Goal: Download file/media

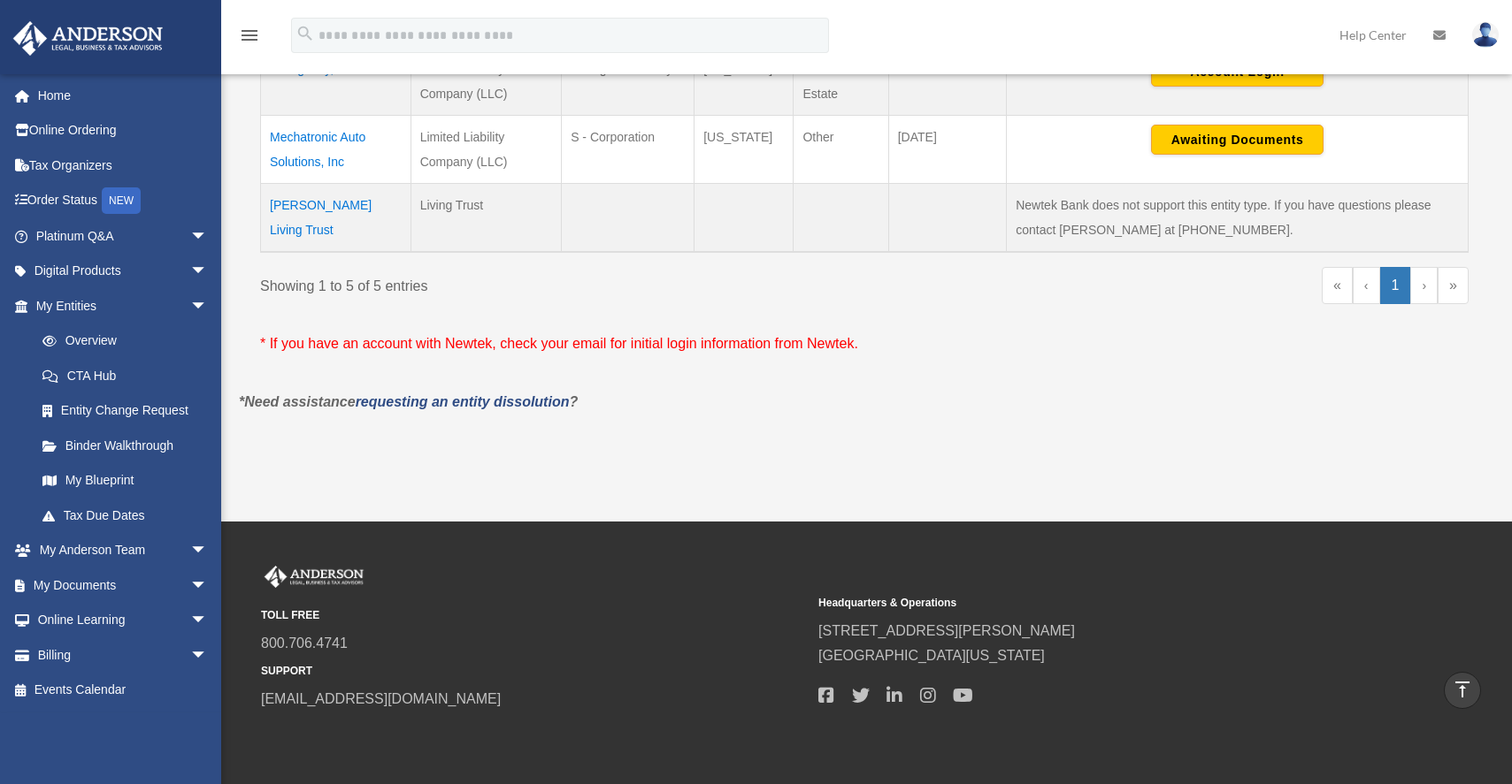
scroll to position [436, 0]
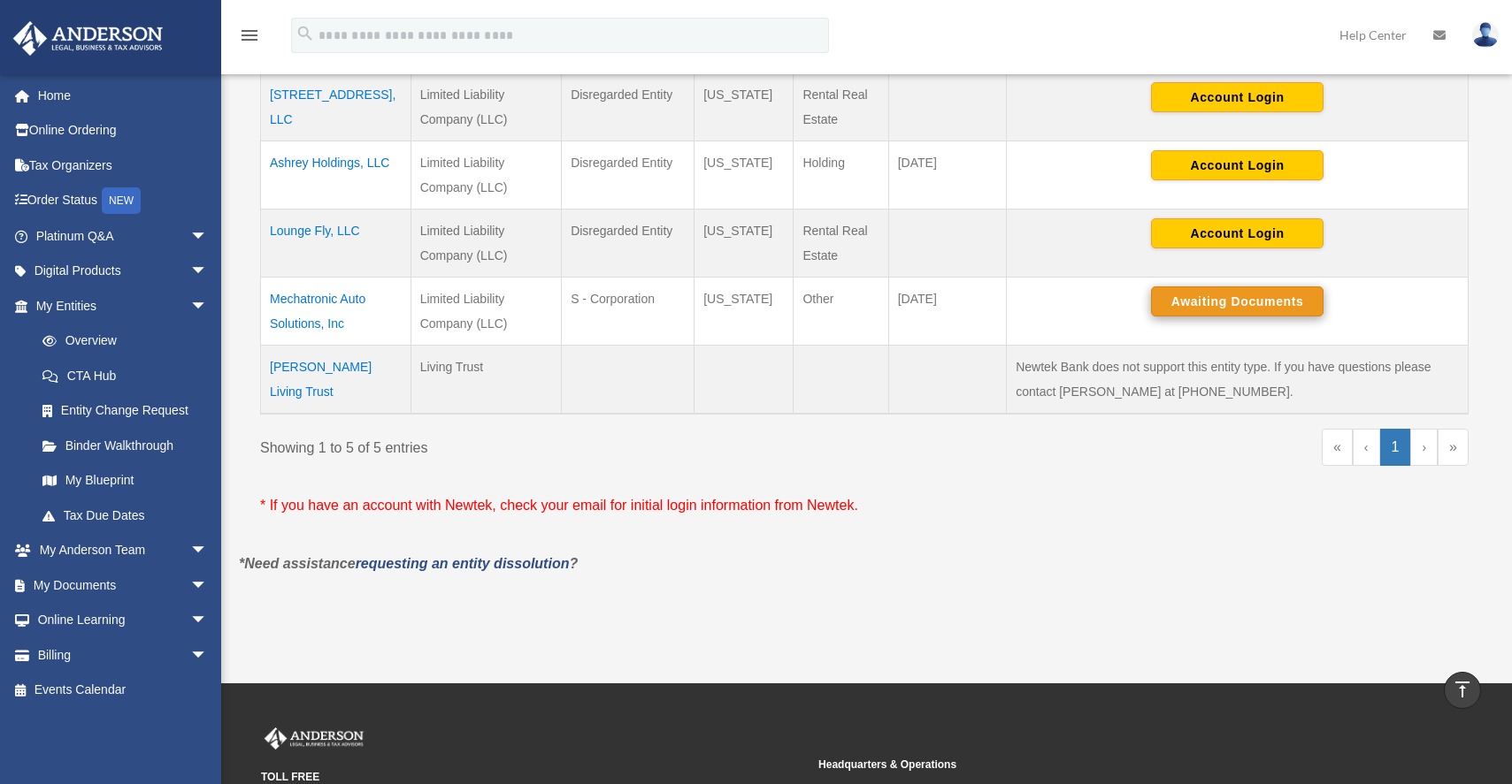
click at [1237, 293] on button "Awaiting Documents" at bounding box center [1237, 301] width 172 height 30
click at [93, 579] on link "My Documents arrow_drop_down" at bounding box center [123, 585] width 222 height 35
click at [190, 579] on span "arrow_drop_down" at bounding box center [207, 586] width 35 height 36
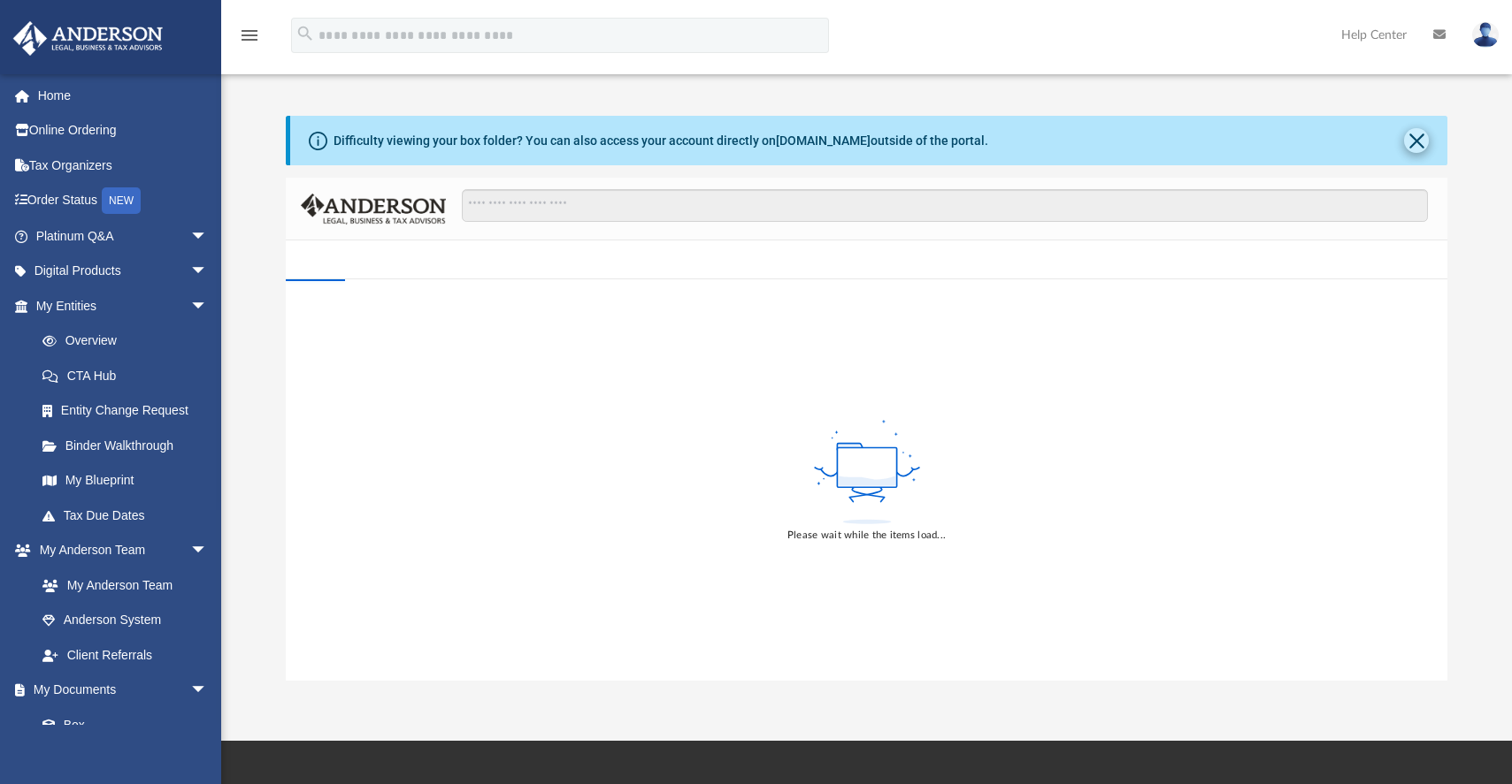
click at [1412, 136] on button "Close" at bounding box center [1416, 141] width 25 height 25
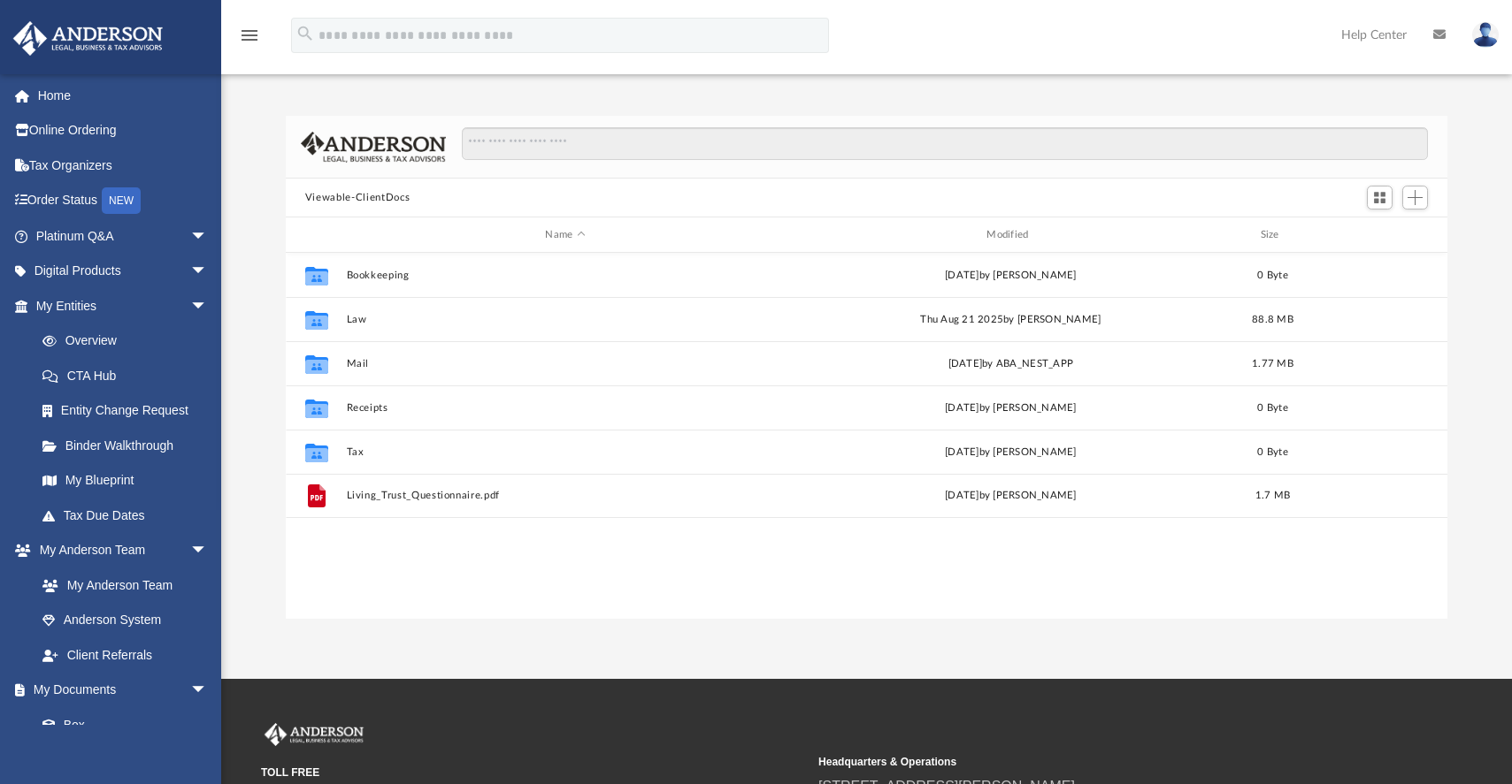
scroll to position [389, 1149]
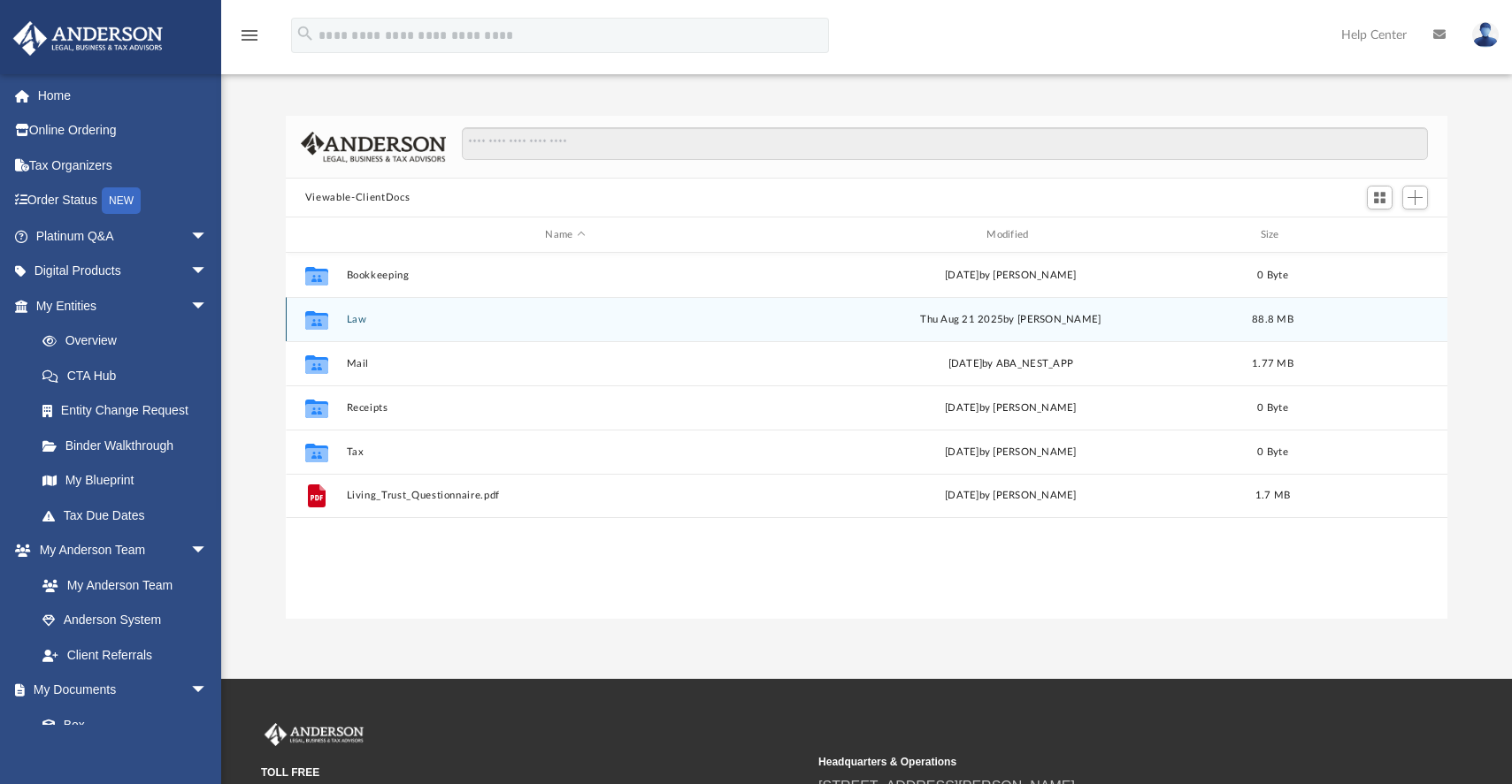
click at [360, 318] on button "Law" at bounding box center [564, 319] width 438 height 12
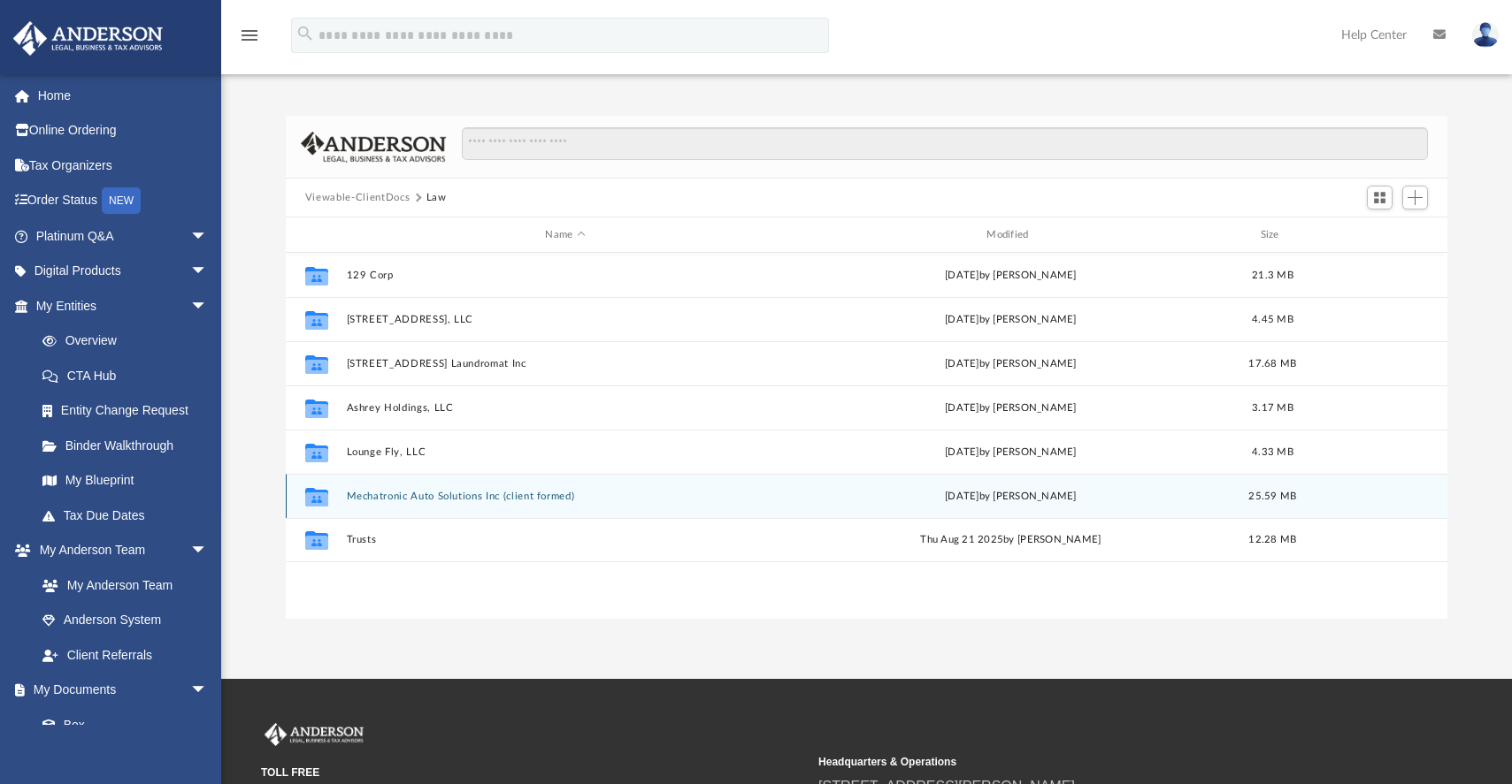
click at [374, 494] on button "Mechatronic Auto Solutions Inc (client formed)" at bounding box center [564, 496] width 438 height 12
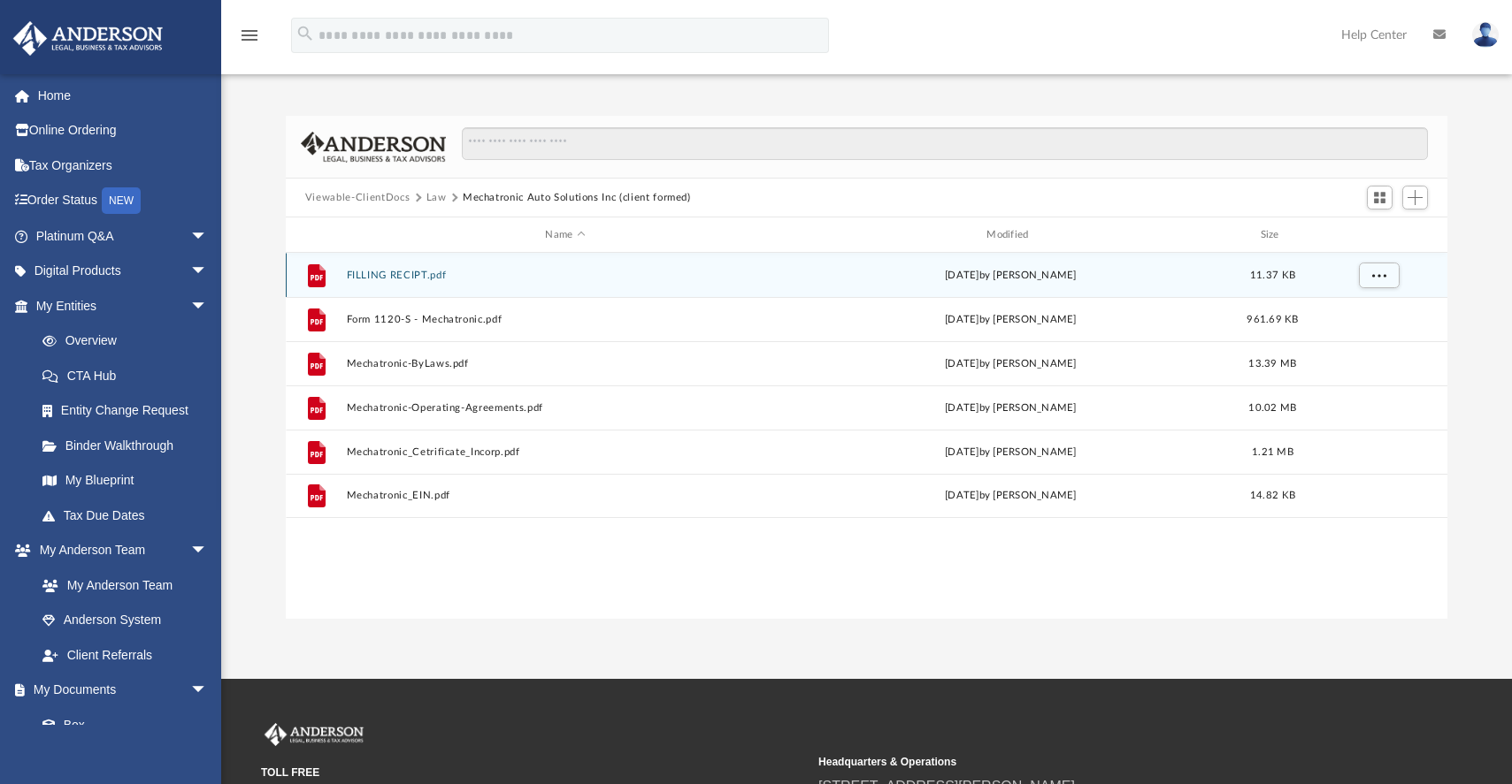
click at [389, 273] on button "FILLING RECIPT.pdf" at bounding box center [564, 275] width 438 height 12
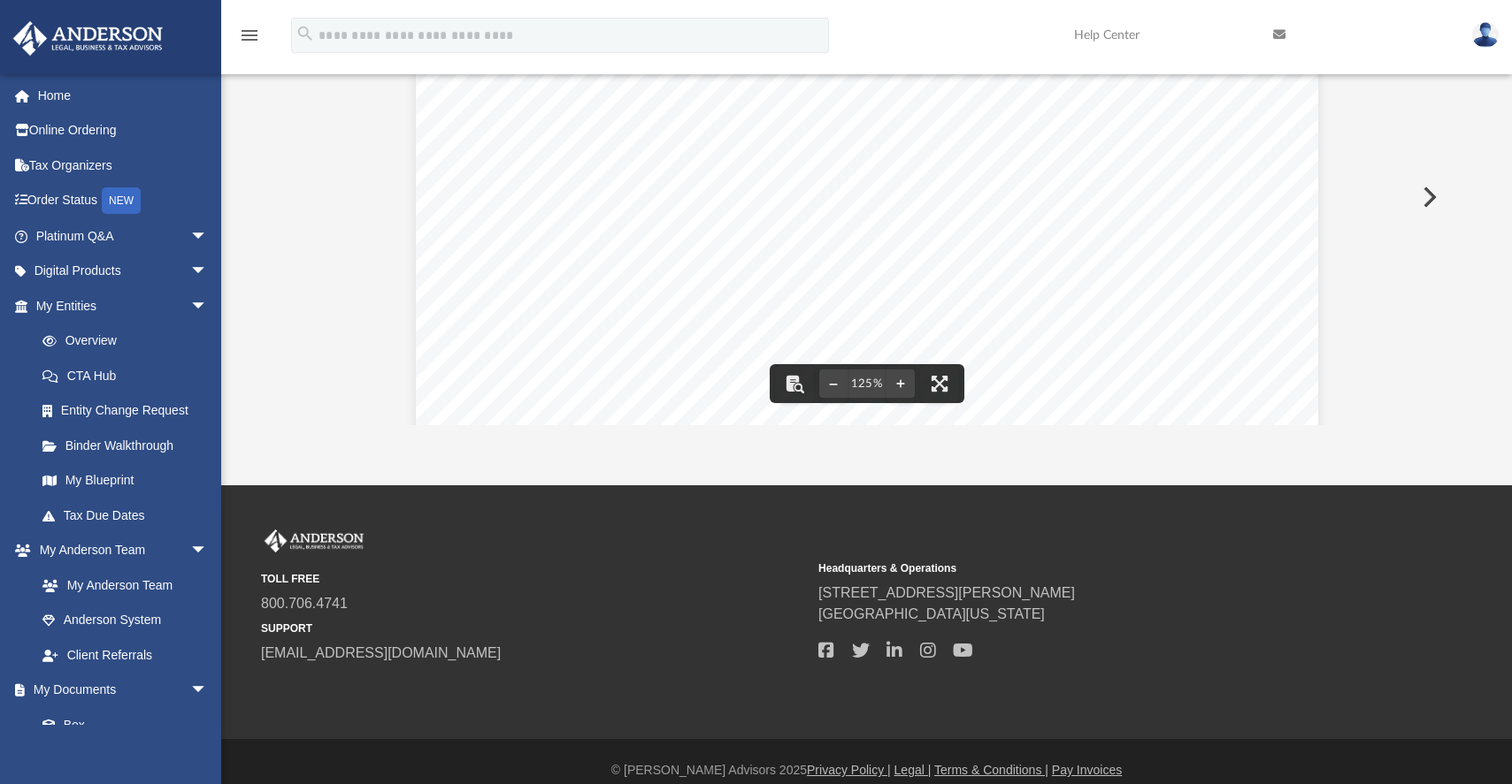
scroll to position [0, 0]
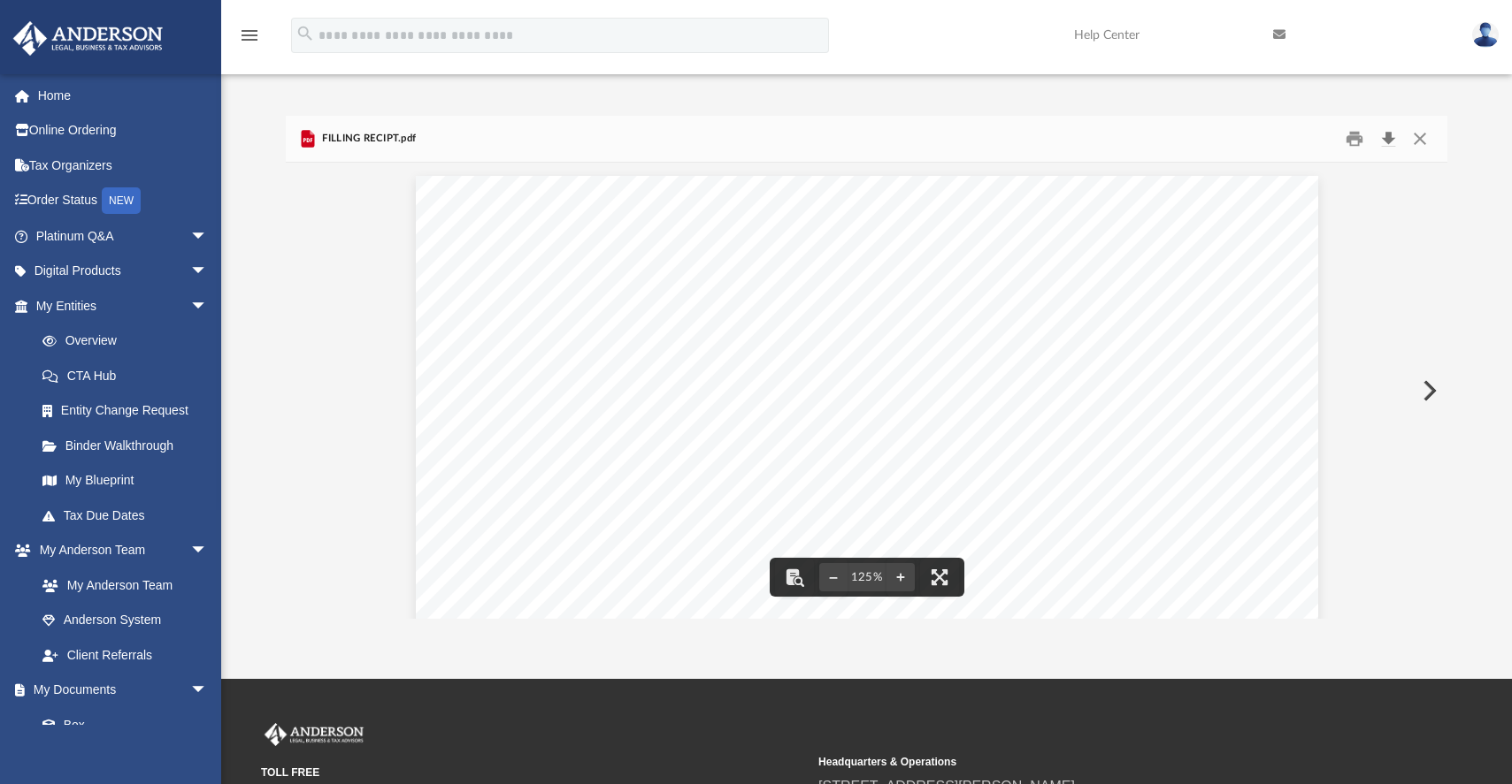
click at [1385, 135] on button "Download" at bounding box center [1387, 139] width 31 height 28
click at [1423, 135] on button "Close" at bounding box center [1419, 139] width 31 height 28
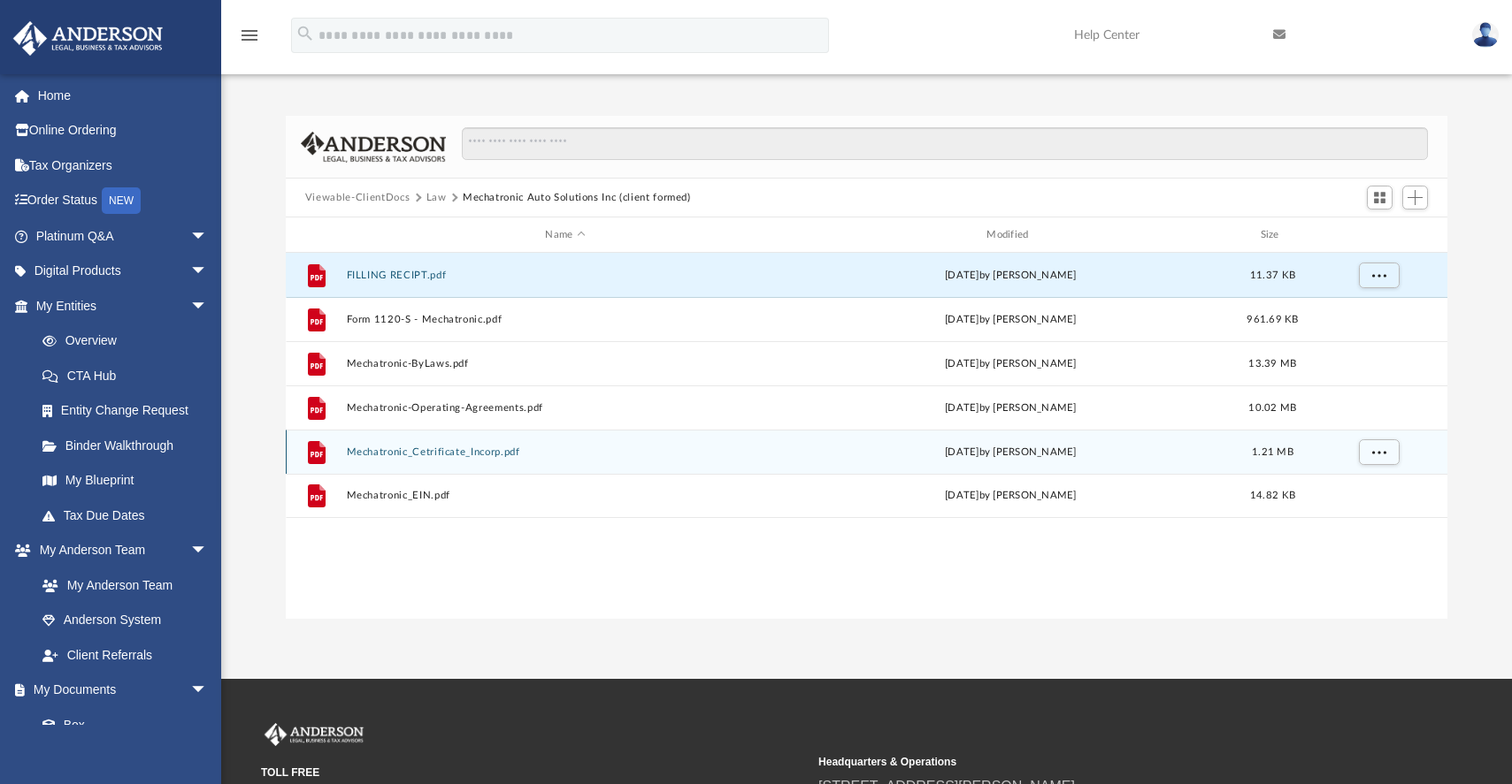
click at [442, 451] on button "Mechatronic_Cetrificate_Incorp.pdf" at bounding box center [564, 452] width 438 height 12
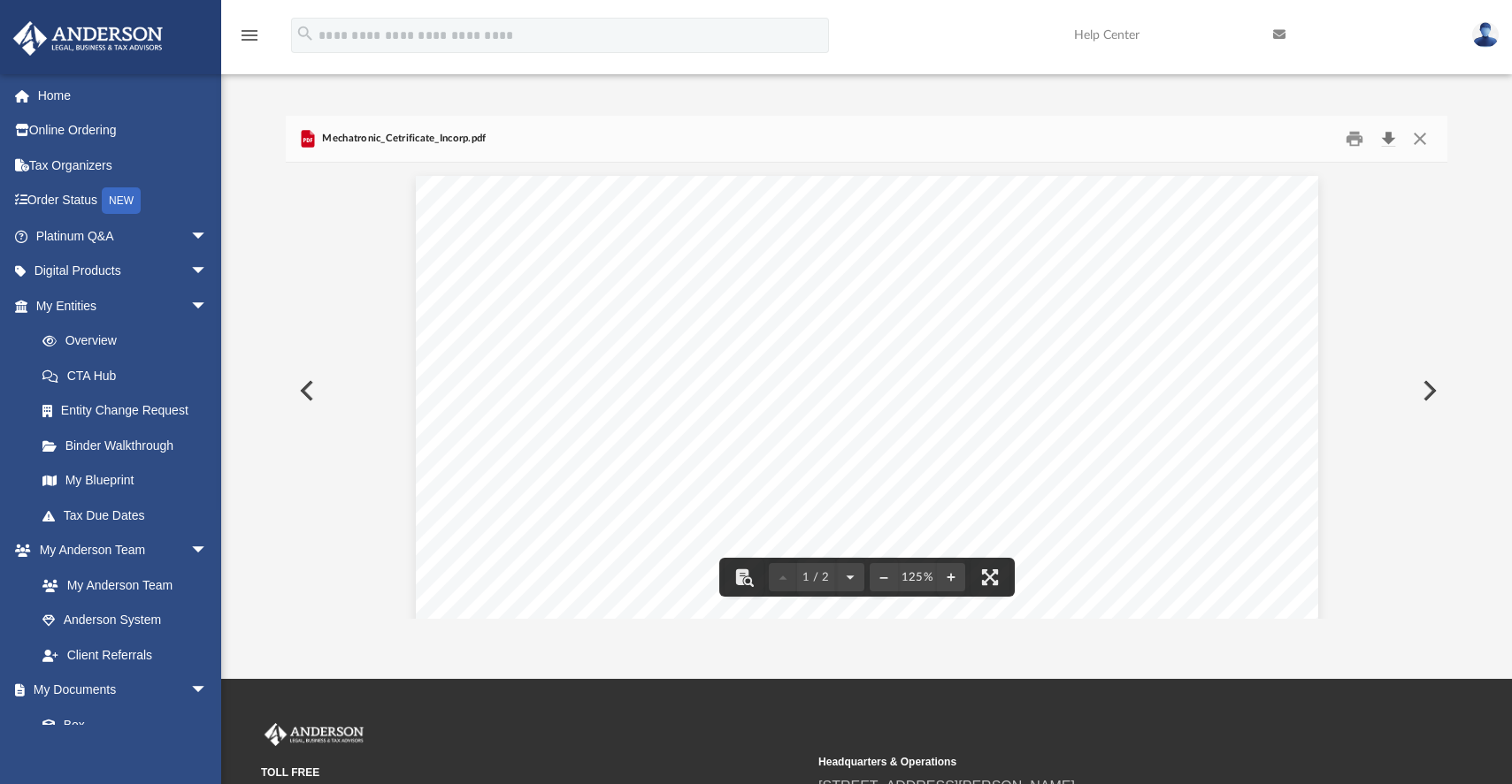
click at [1385, 131] on button "Download" at bounding box center [1387, 139] width 31 height 28
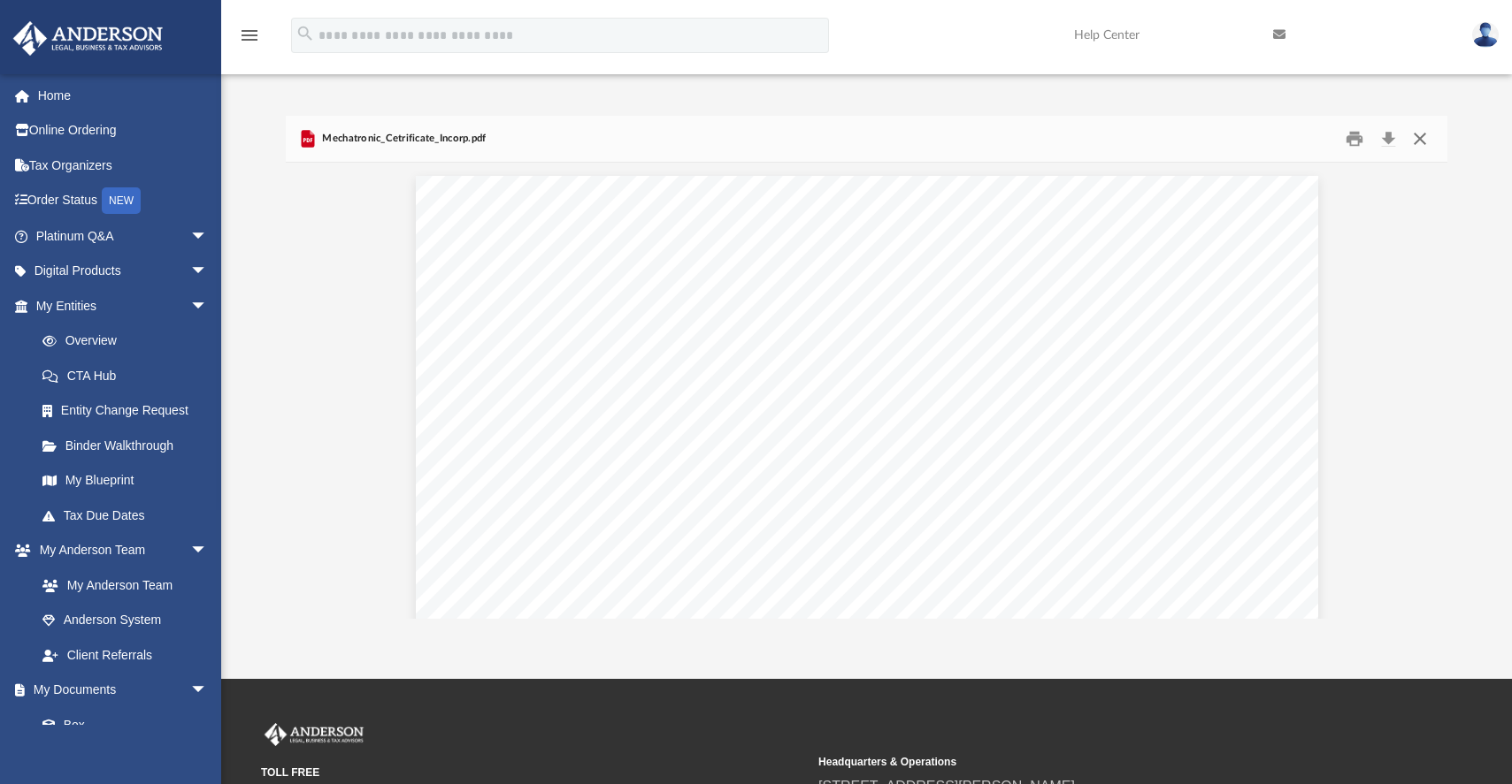
click at [1422, 134] on button "Close" at bounding box center [1419, 139] width 31 height 28
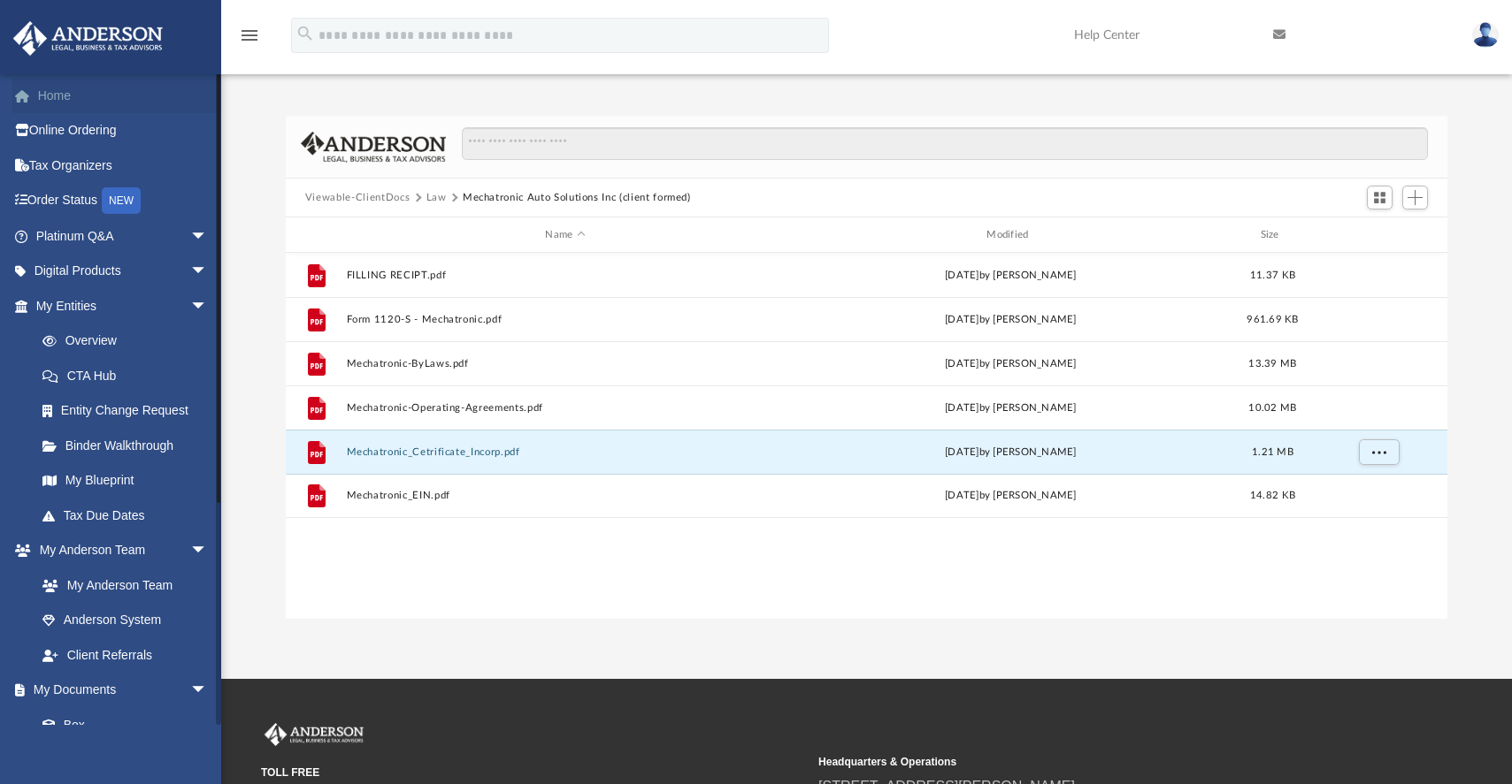
click at [58, 91] on link "Home" at bounding box center [123, 95] width 222 height 35
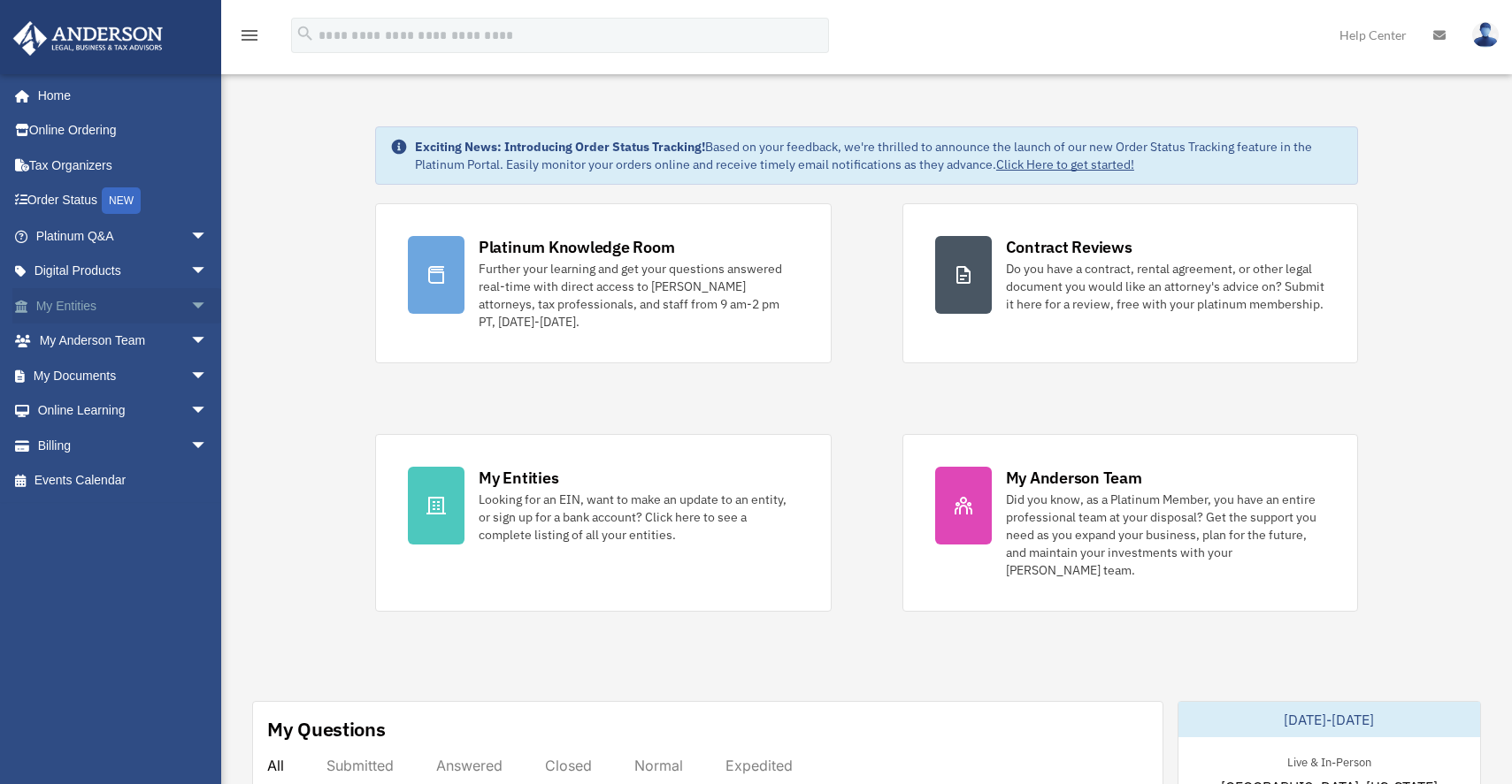
click at [85, 308] on link "My Entities arrow_drop_down" at bounding box center [123, 305] width 222 height 35
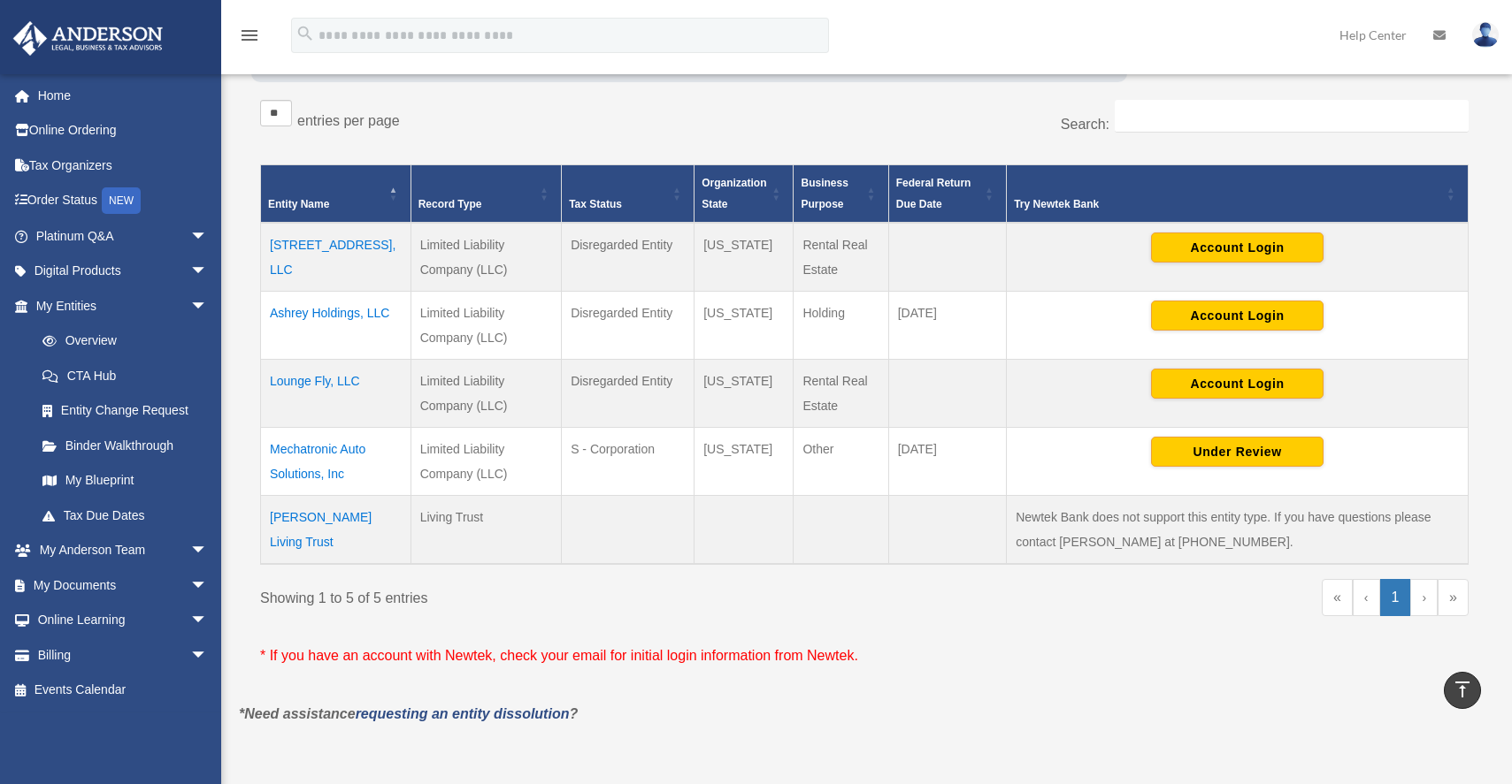
scroll to position [248, 0]
